Goal: Navigation & Orientation: Find specific page/section

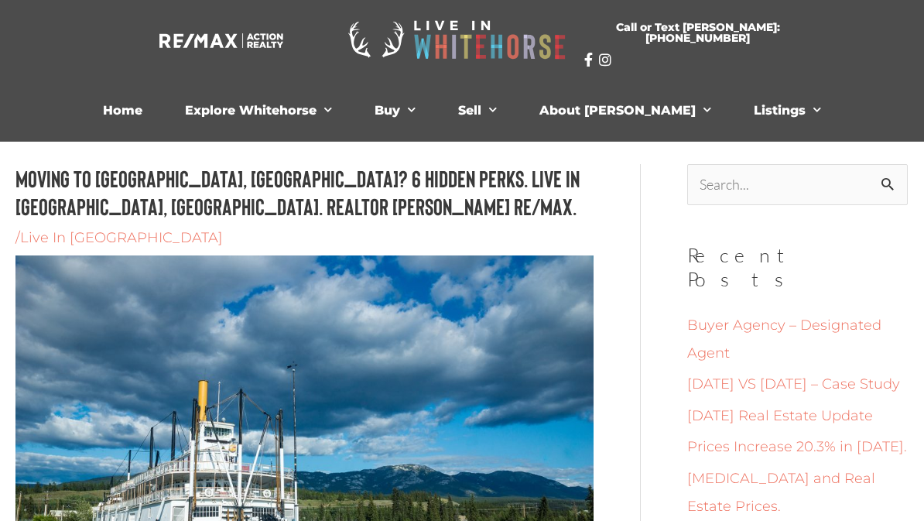
click at [154, 100] on link "Home" at bounding box center [122, 110] width 63 height 31
click at [154, 95] on link "Home" at bounding box center [122, 110] width 63 height 31
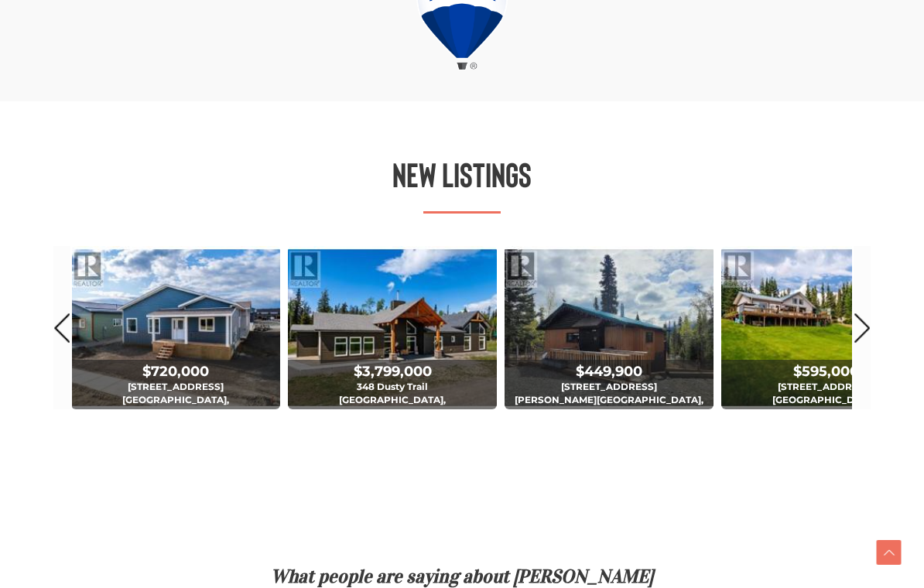
scroll to position [829, 0]
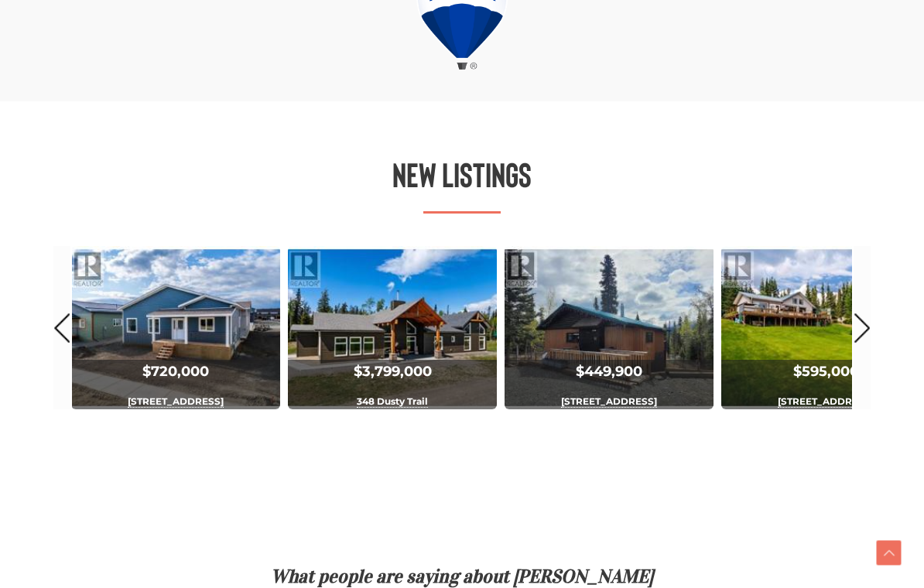
click at [360, 361] on span "$3,799,000 [STREET_ADDRESS] 4 Bed | 3 Bath" at bounding box center [392, 414] width 209 height 107
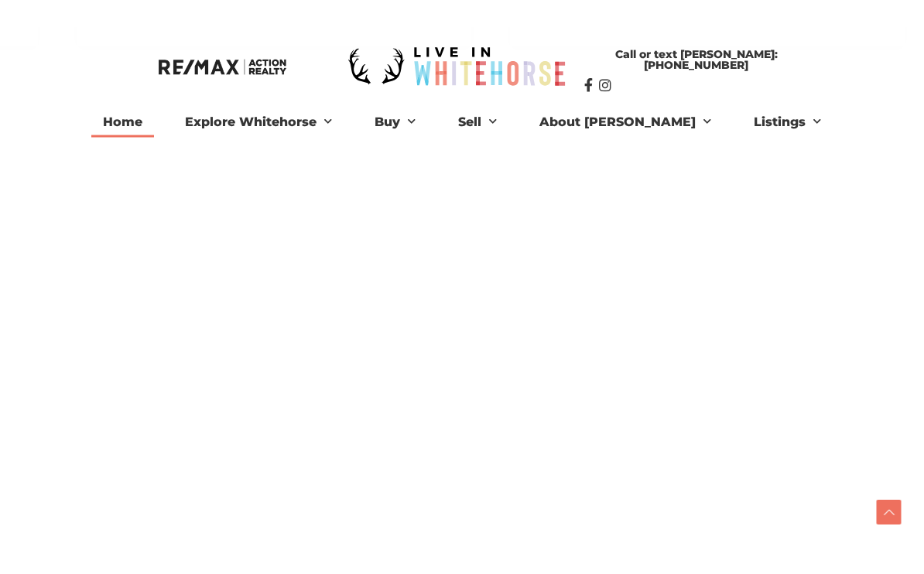
scroll to position [2090, 1270]
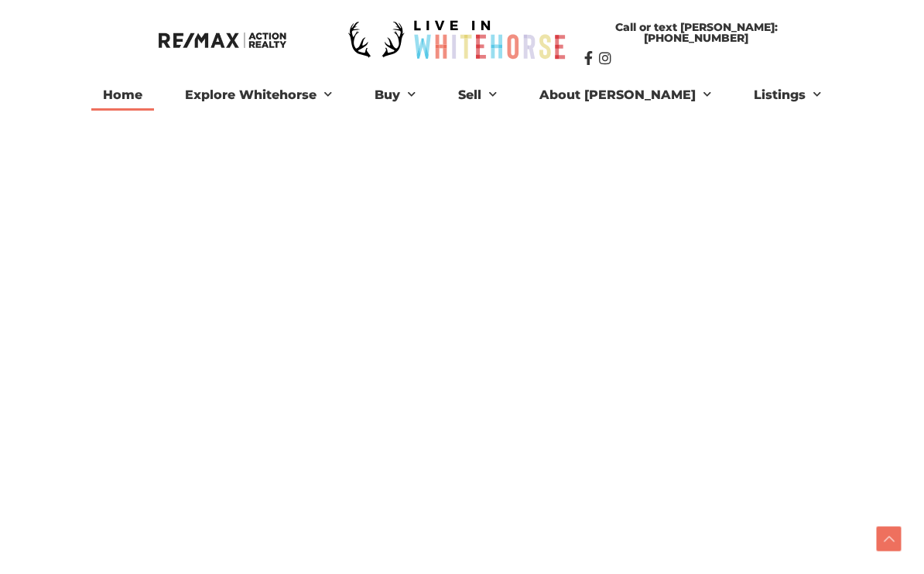
click at [290, 80] on link "Explore Whitehorse" at bounding box center [258, 95] width 170 height 31
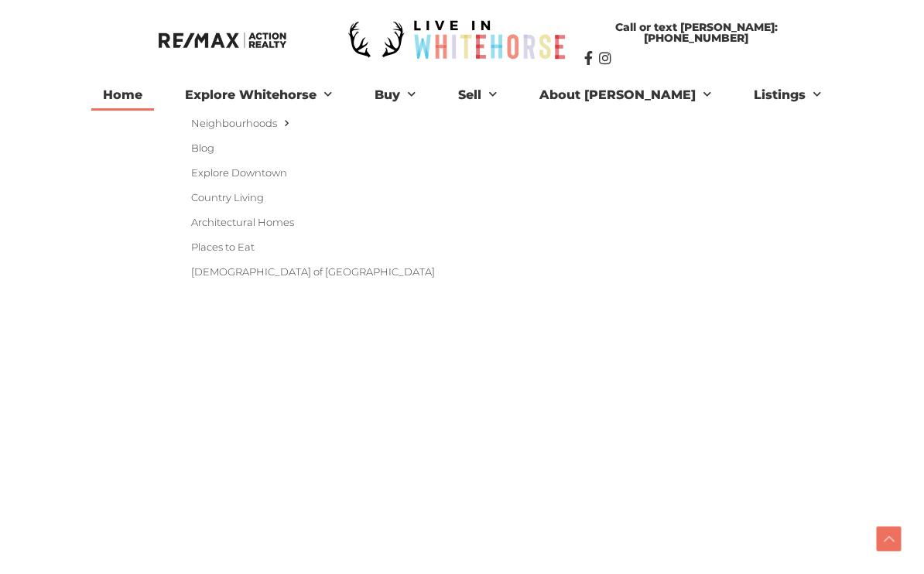
click at [272, 210] on link "Architectural Homes" at bounding box center [309, 222] width 273 height 25
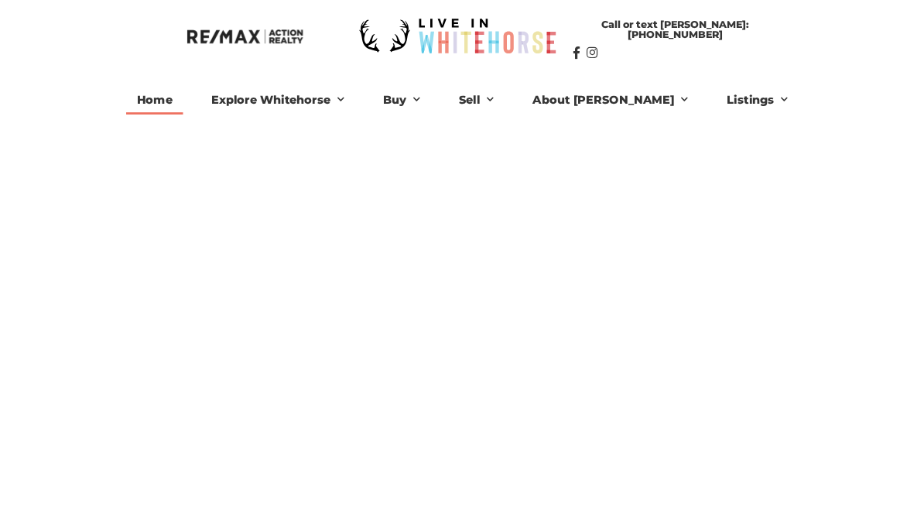
scroll to position [2143, 1270]
